Goal: Task Accomplishment & Management: Manage account settings

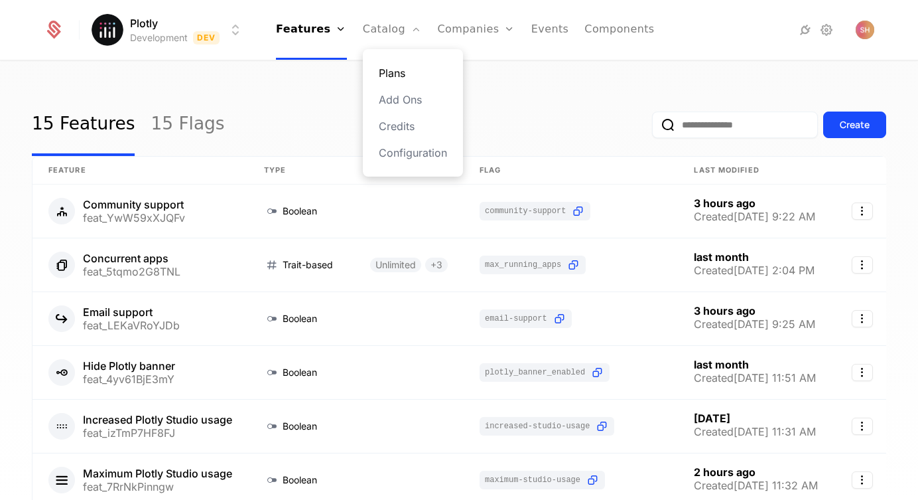
click at [394, 69] on link "Plans" at bounding box center [413, 73] width 68 height 16
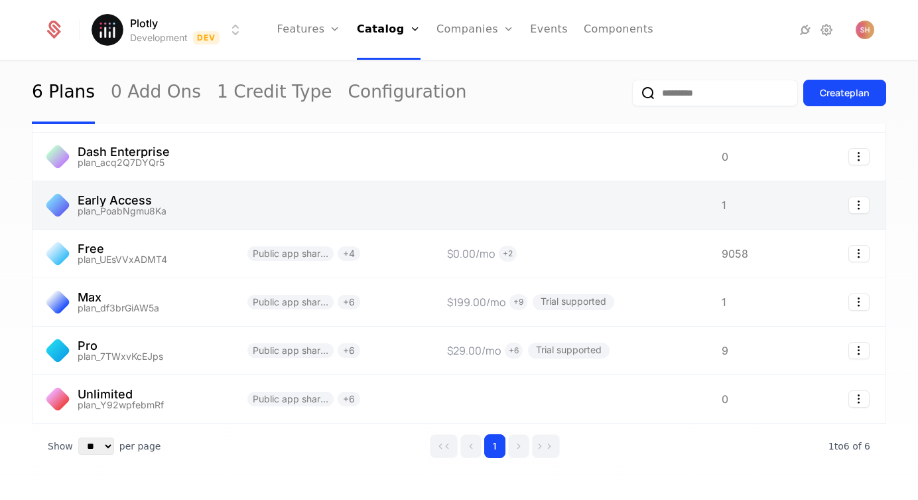
scroll to position [50, 0]
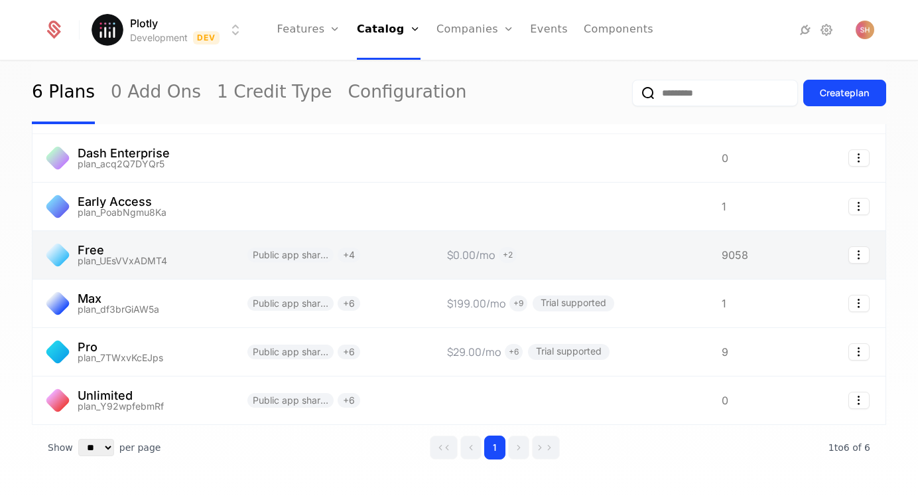
click at [168, 268] on link at bounding box center [132, 255] width 199 height 48
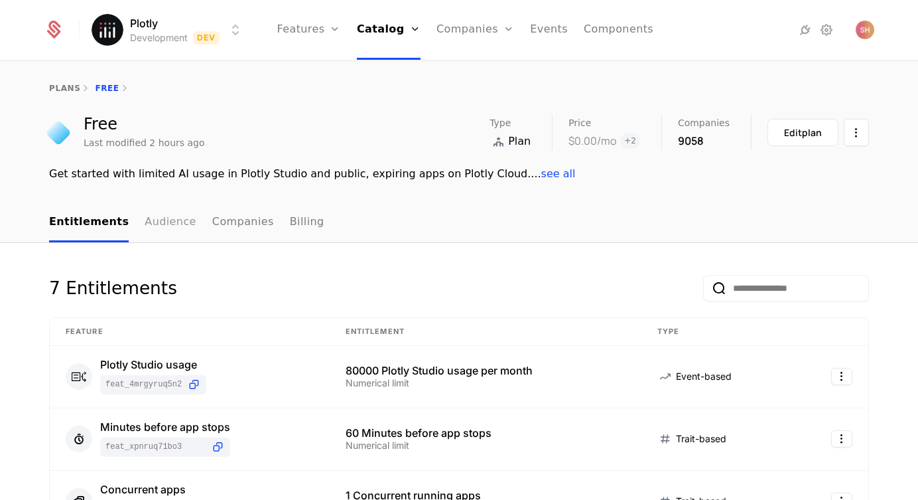
click at [167, 220] on link "Audience" at bounding box center [171, 222] width 52 height 39
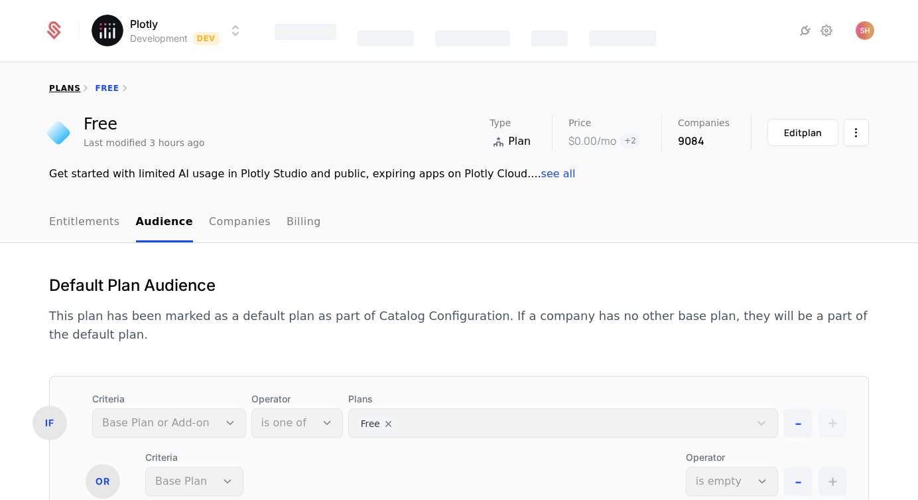
click at [60, 84] on link "plans" at bounding box center [64, 88] width 31 height 9
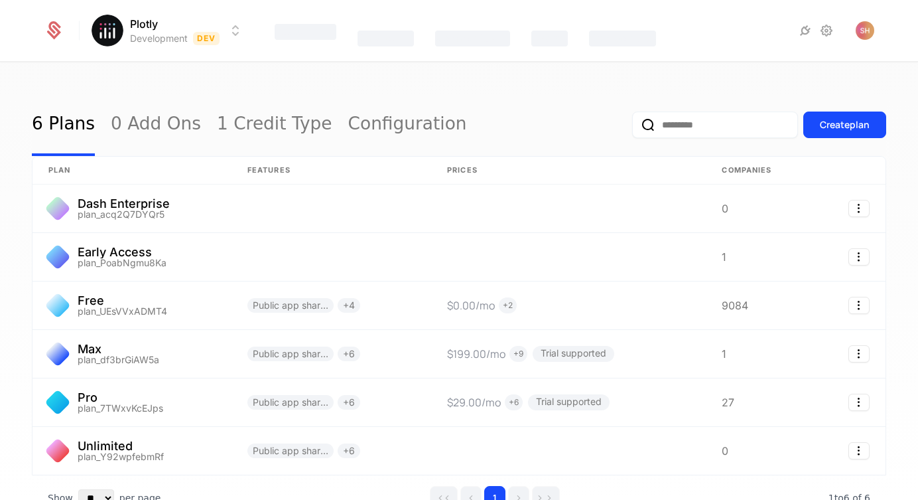
click at [710, 119] on input "email" at bounding box center [715, 124] width 166 height 27
type input "**********"
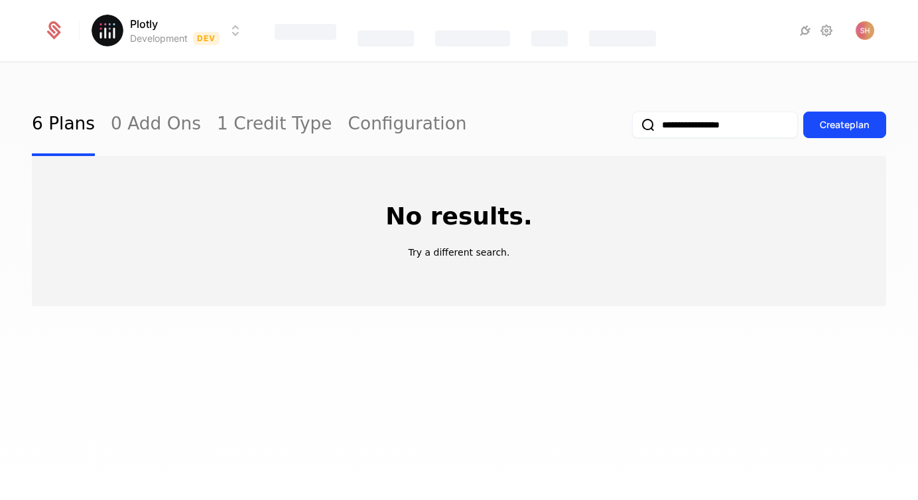
click at [410, 36] on div "Catalog" at bounding box center [386, 39] width 56 height 16
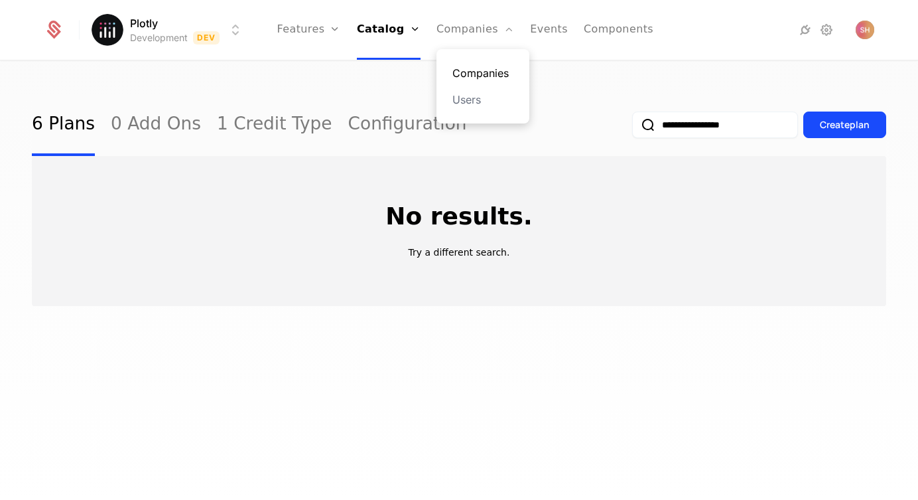
click at [470, 69] on link "Companies" at bounding box center [483, 73] width 61 height 16
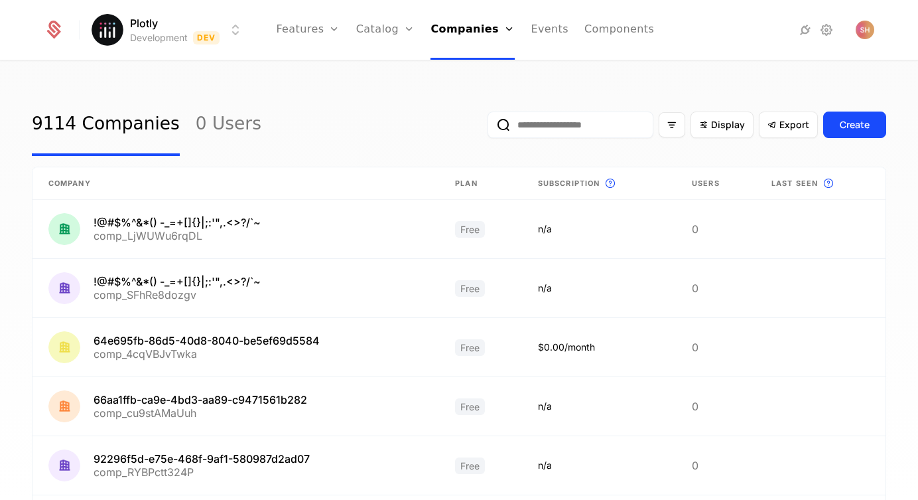
click at [590, 132] on input "email" at bounding box center [571, 124] width 166 height 27
type input "**********"
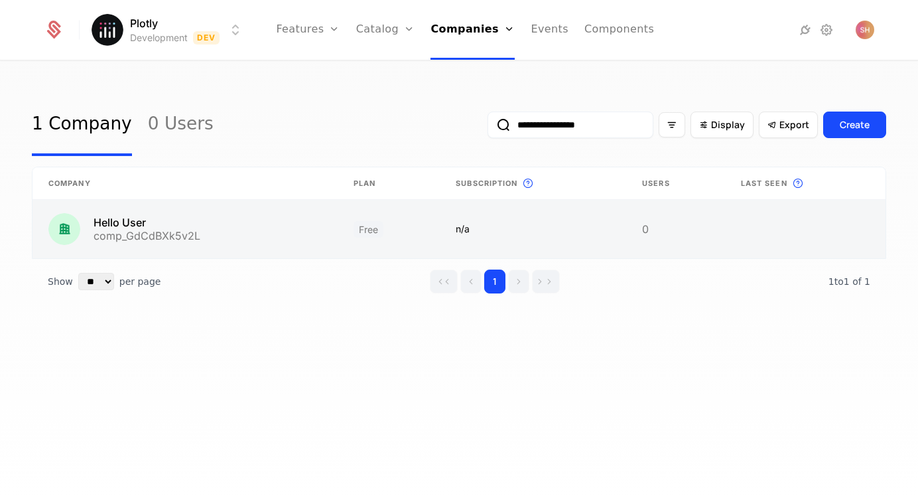
click at [124, 225] on link at bounding box center [185, 229] width 305 height 58
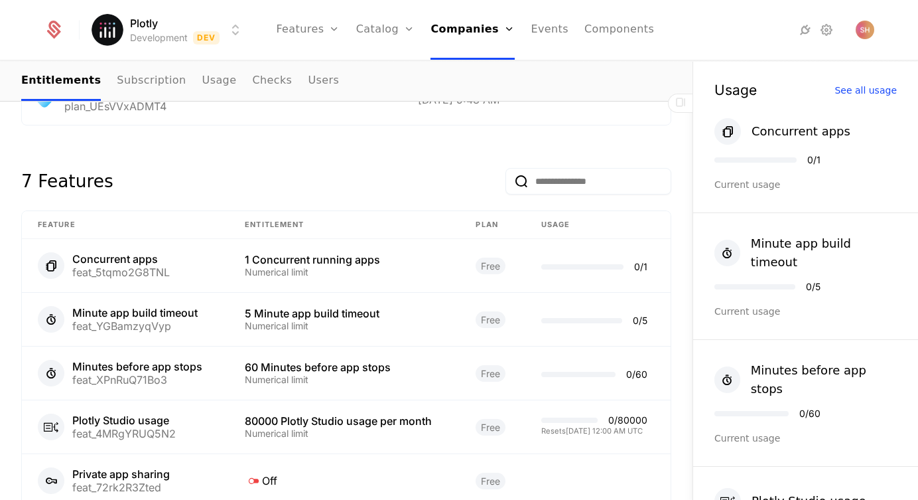
scroll to position [598, 0]
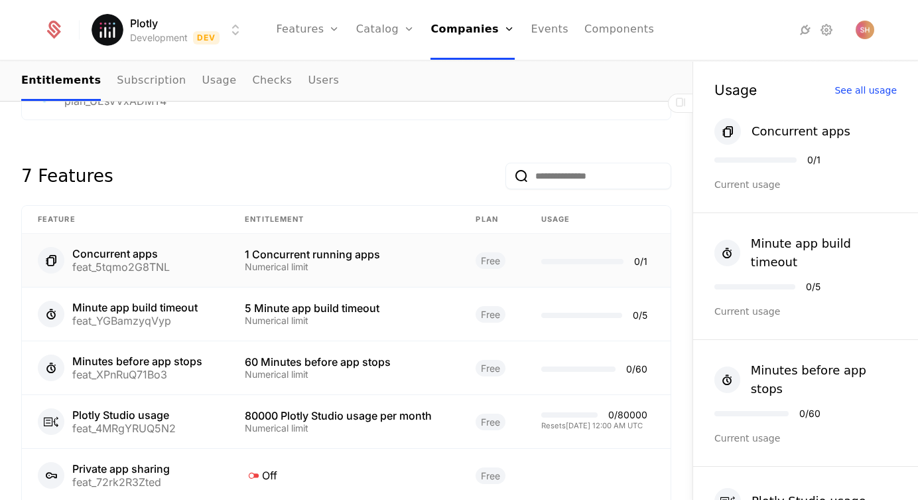
click at [201, 249] on div "Concurrent apps feat_5tqmo2G8TNL" at bounding box center [125, 260] width 175 height 27
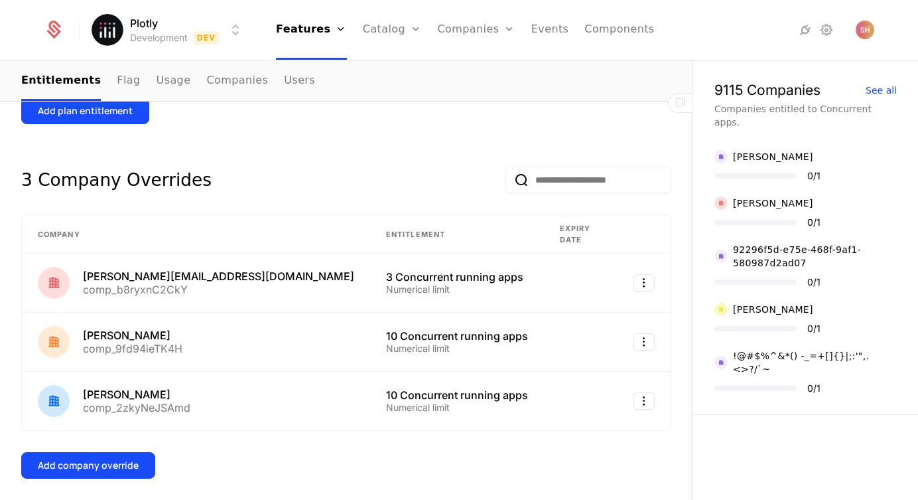
scroll to position [532, 0]
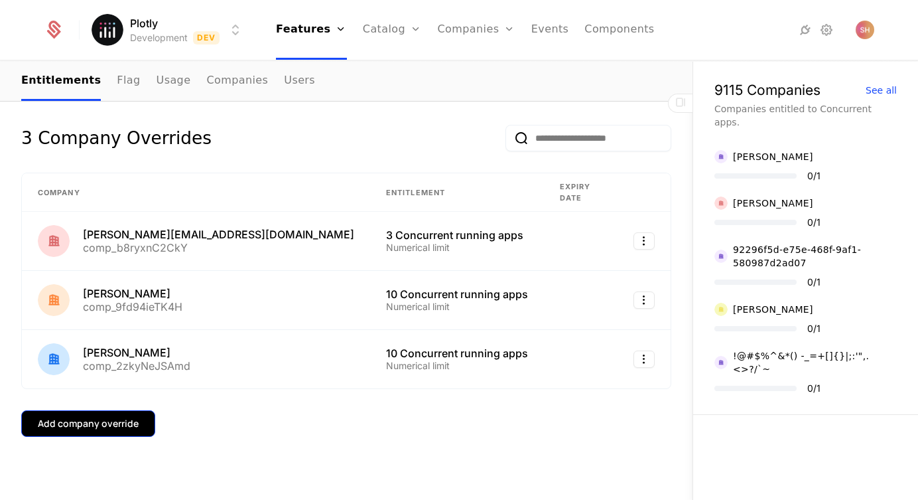
click at [107, 417] on div "Add company override" at bounding box center [88, 423] width 101 height 13
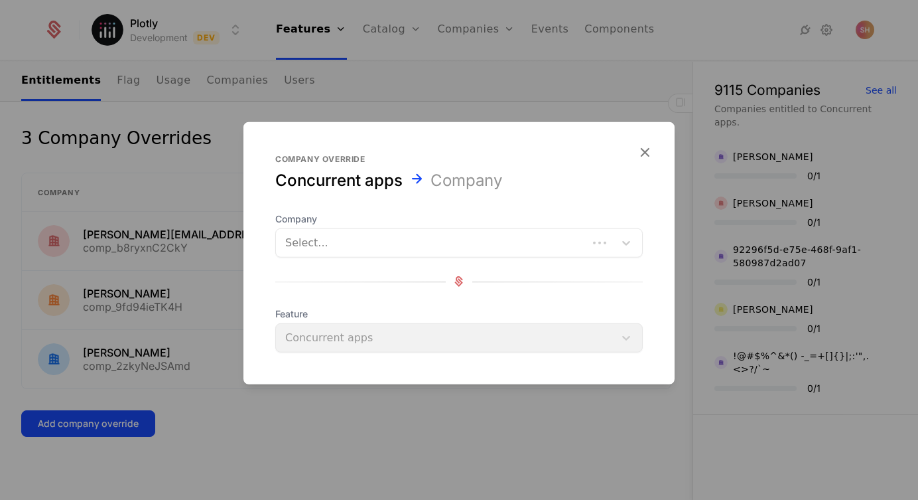
click at [353, 244] on div at bounding box center [431, 242] width 293 height 19
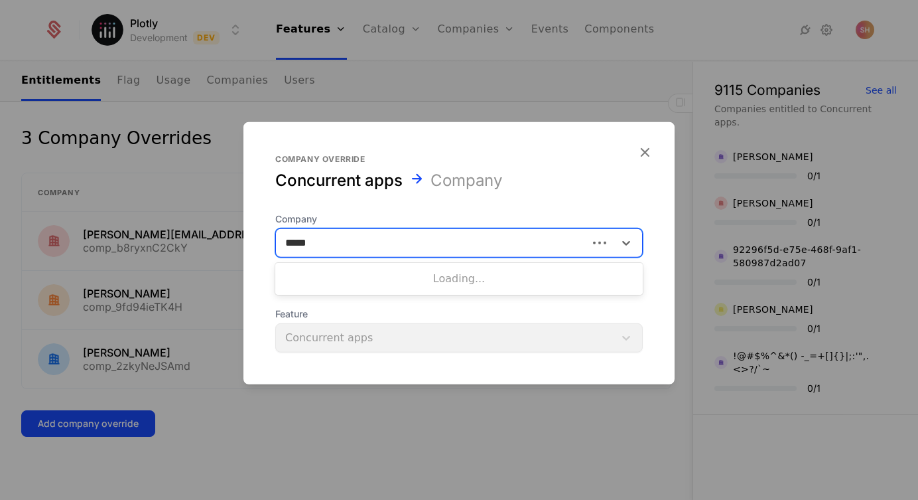
type input "******"
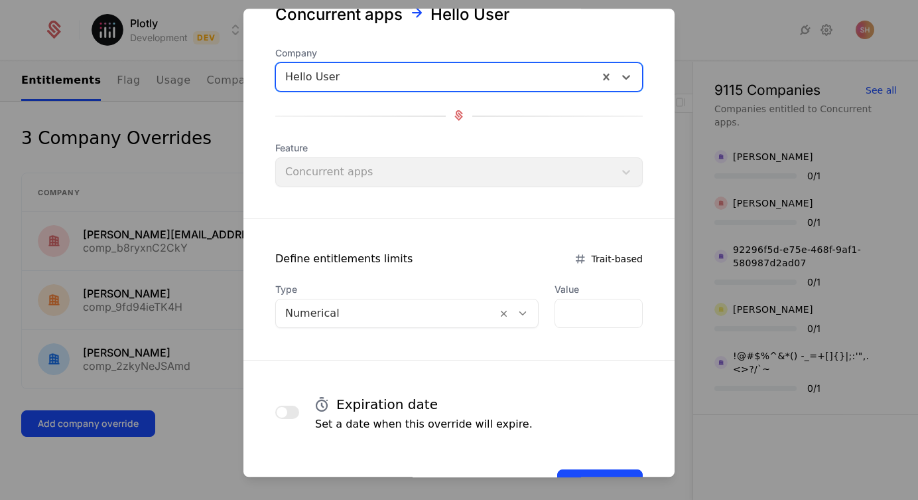
scroll to position [54, 0]
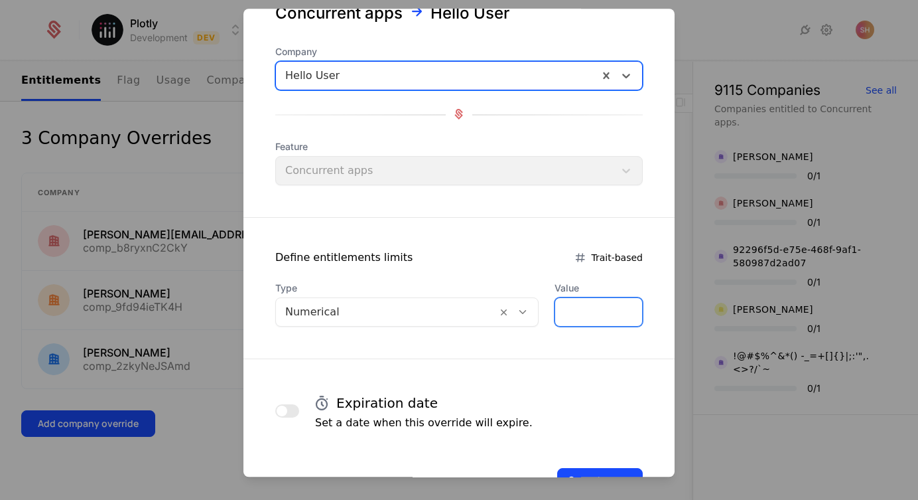
click at [586, 311] on input "*" at bounding box center [598, 312] width 87 height 28
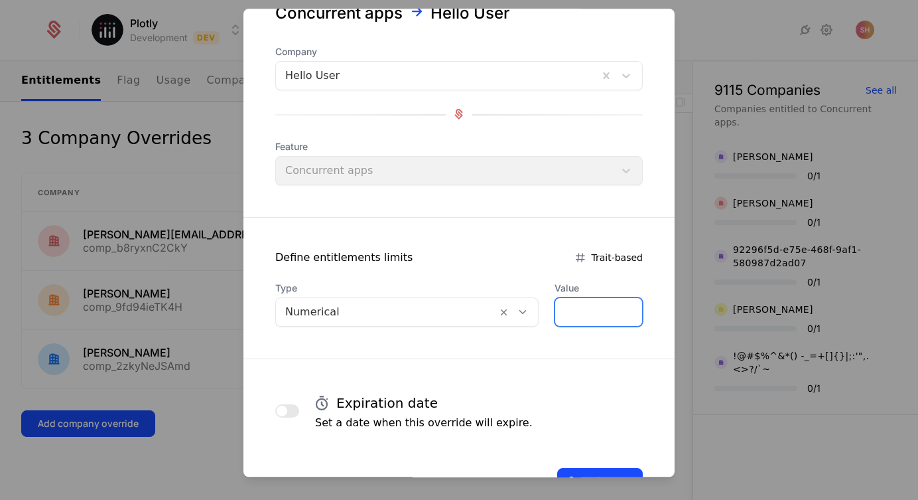
type input "*"
click at [660, 417] on div "Expiration date Set a date when this override will expire." at bounding box center [459, 411] width 431 height 40
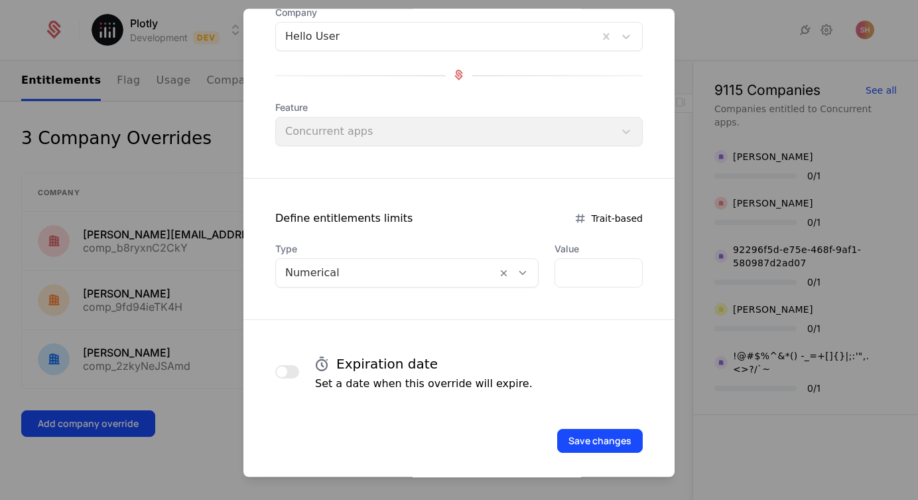
scroll to position [97, 0]
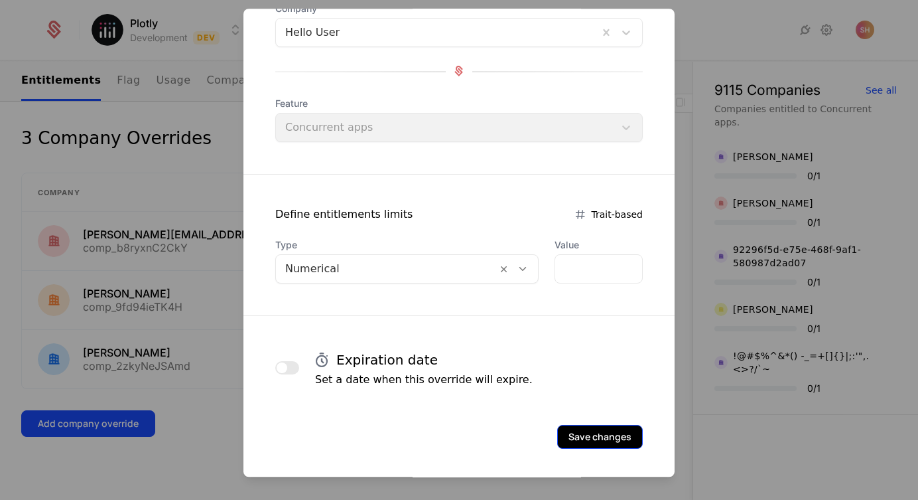
click at [600, 441] on button "Save changes" at bounding box center [600, 437] width 86 height 24
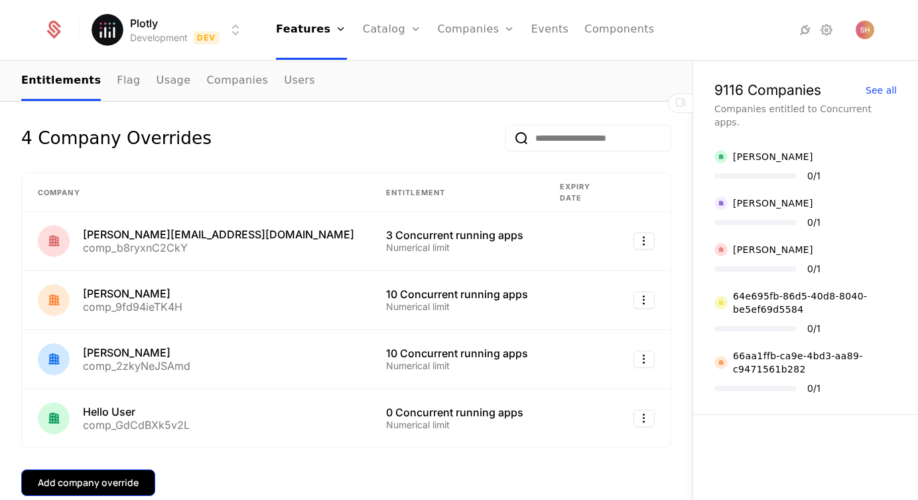
click at [125, 469] on button "Add company override" at bounding box center [88, 482] width 134 height 27
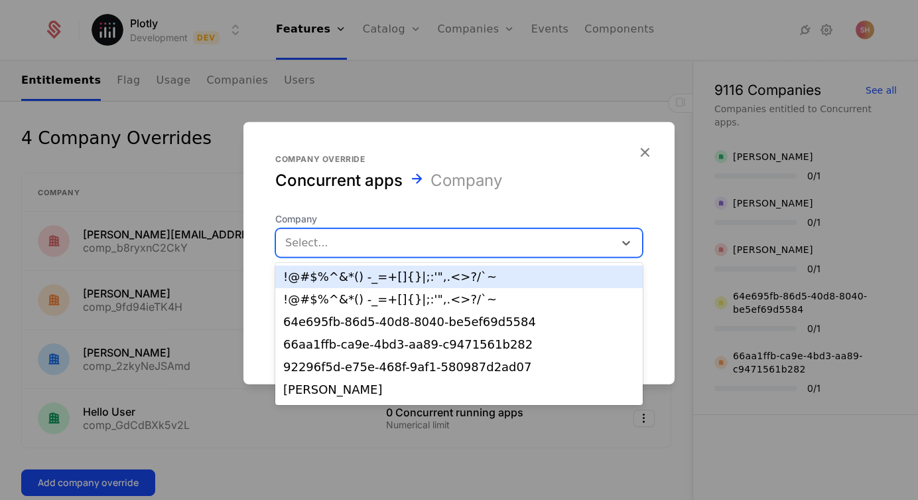
click at [356, 241] on div at bounding box center [445, 242] width 320 height 19
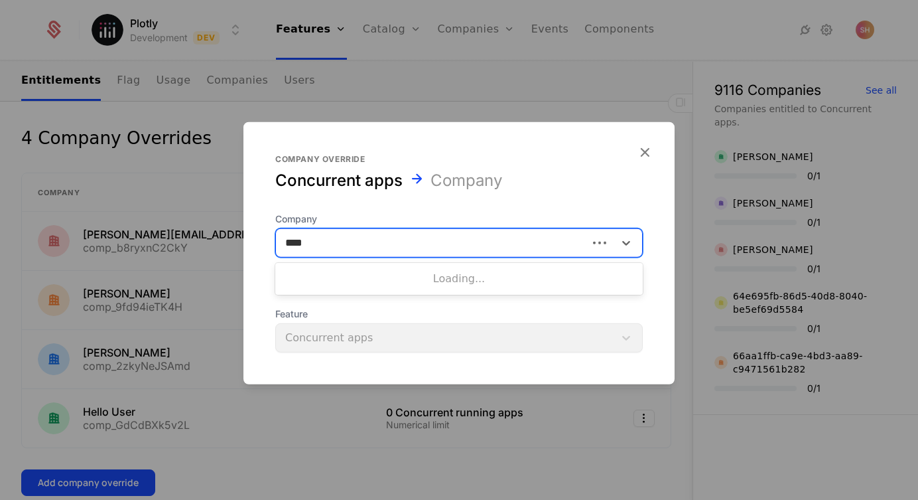
type input "*****"
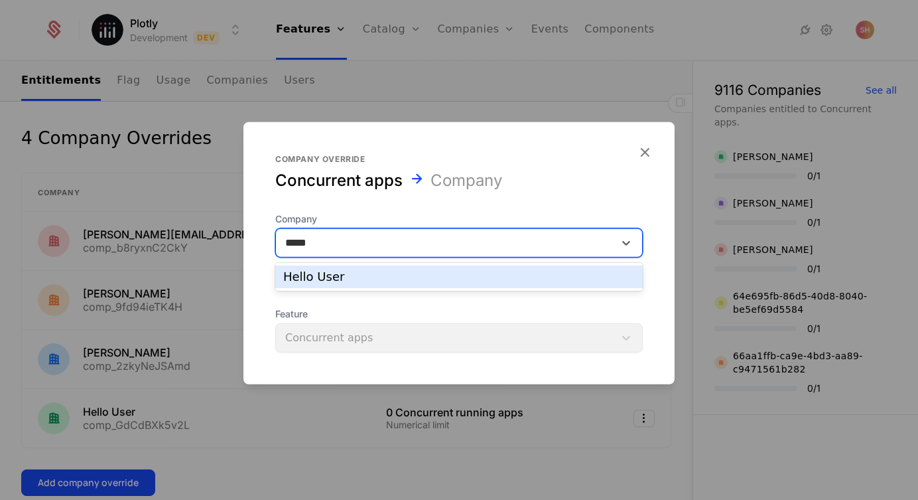
click at [370, 280] on div "Hello User" at bounding box center [459, 277] width 352 height 12
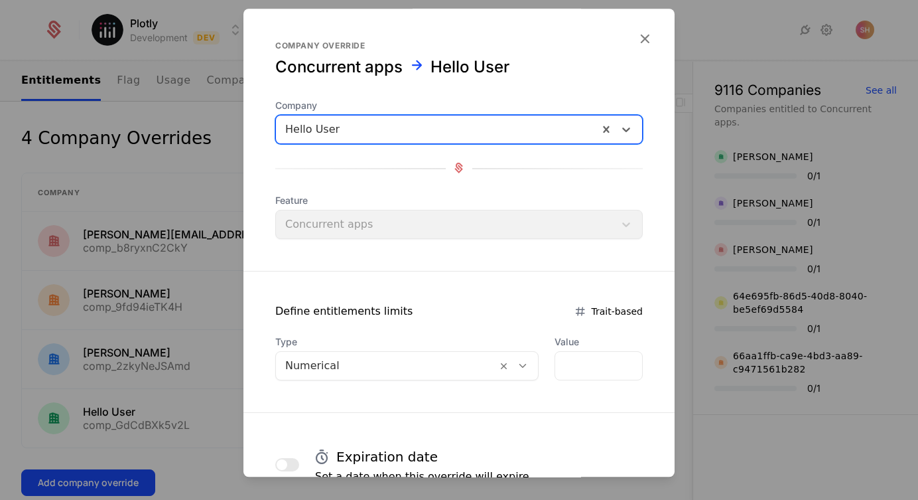
scroll to position [100, 0]
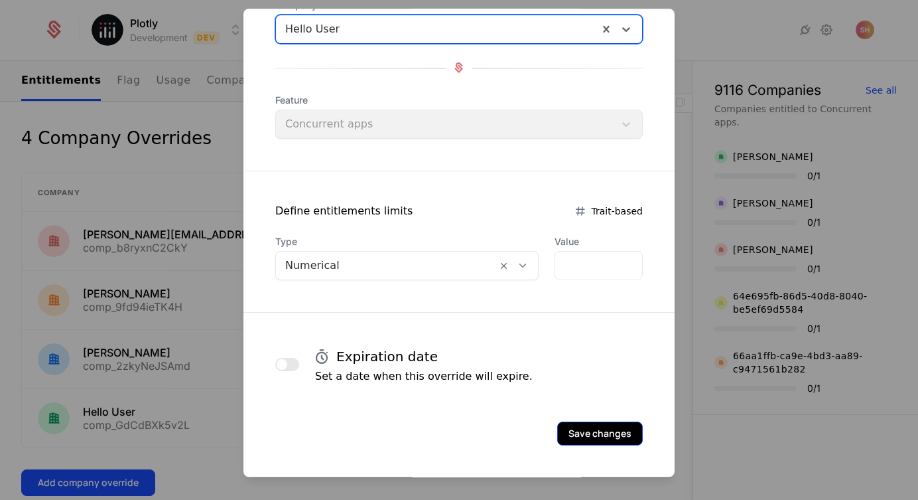
click at [591, 430] on button "Save changes" at bounding box center [600, 433] width 86 height 24
